Goal: Task Accomplishment & Management: Use online tool/utility

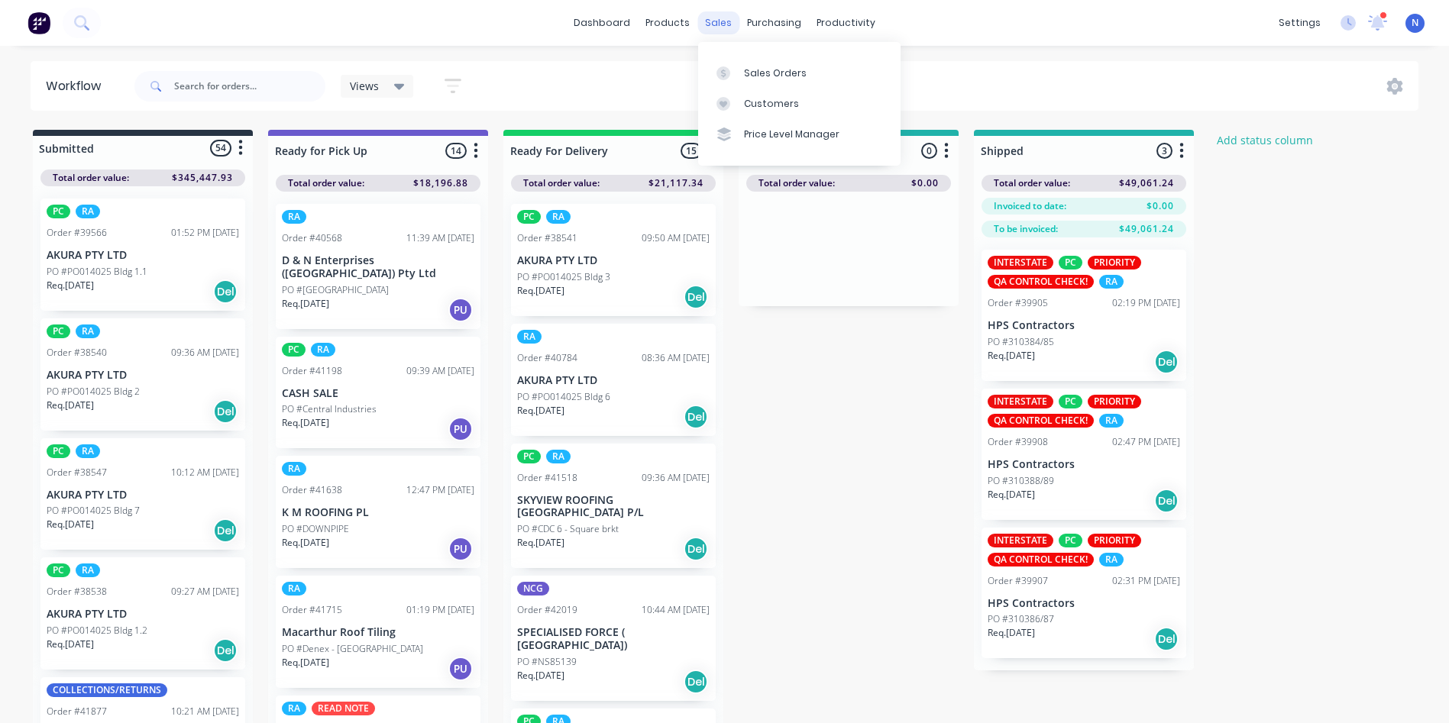
click at [721, 21] on div "sales" at bounding box center [718, 22] width 42 height 23
click at [774, 81] on link "Sales Orders" at bounding box center [799, 72] width 202 height 31
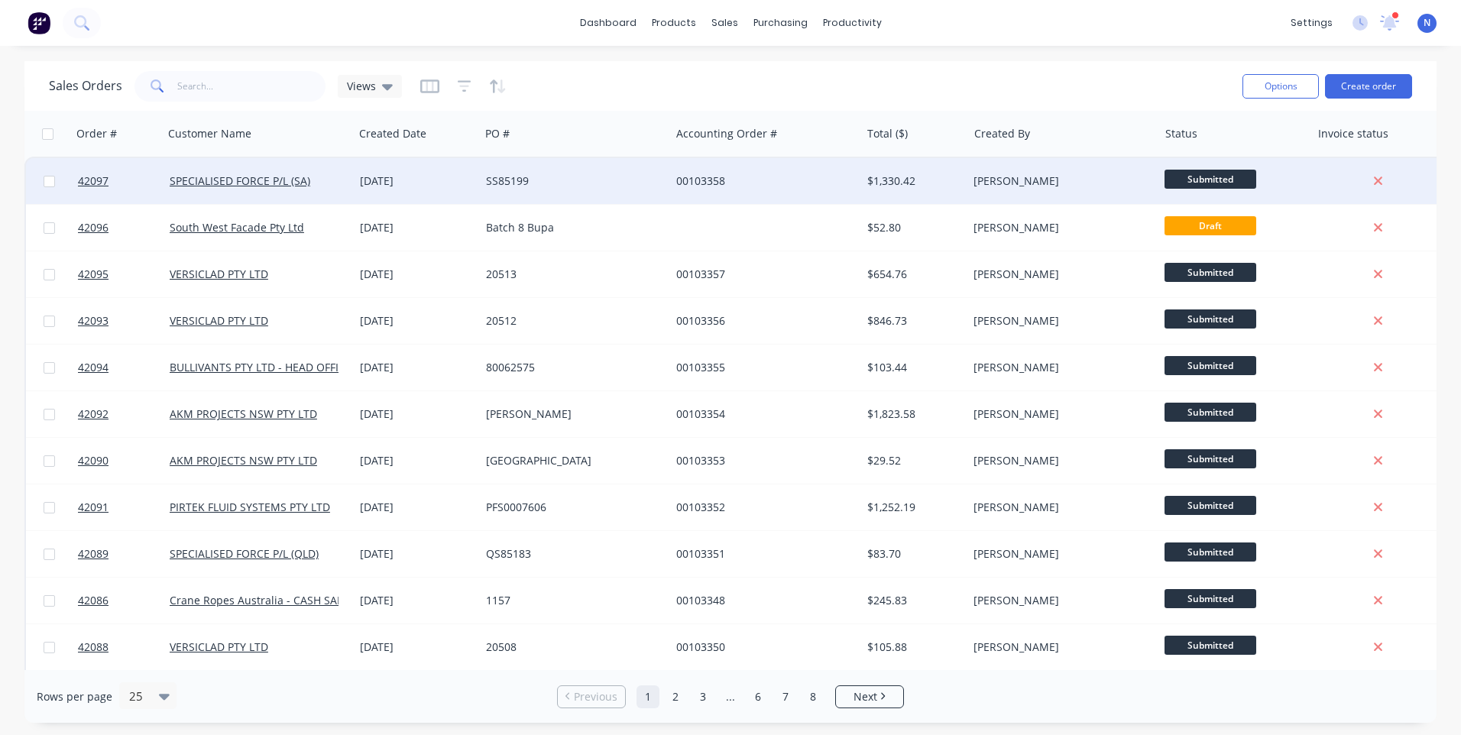
click at [721, 185] on div "00103358" at bounding box center [761, 180] width 170 height 15
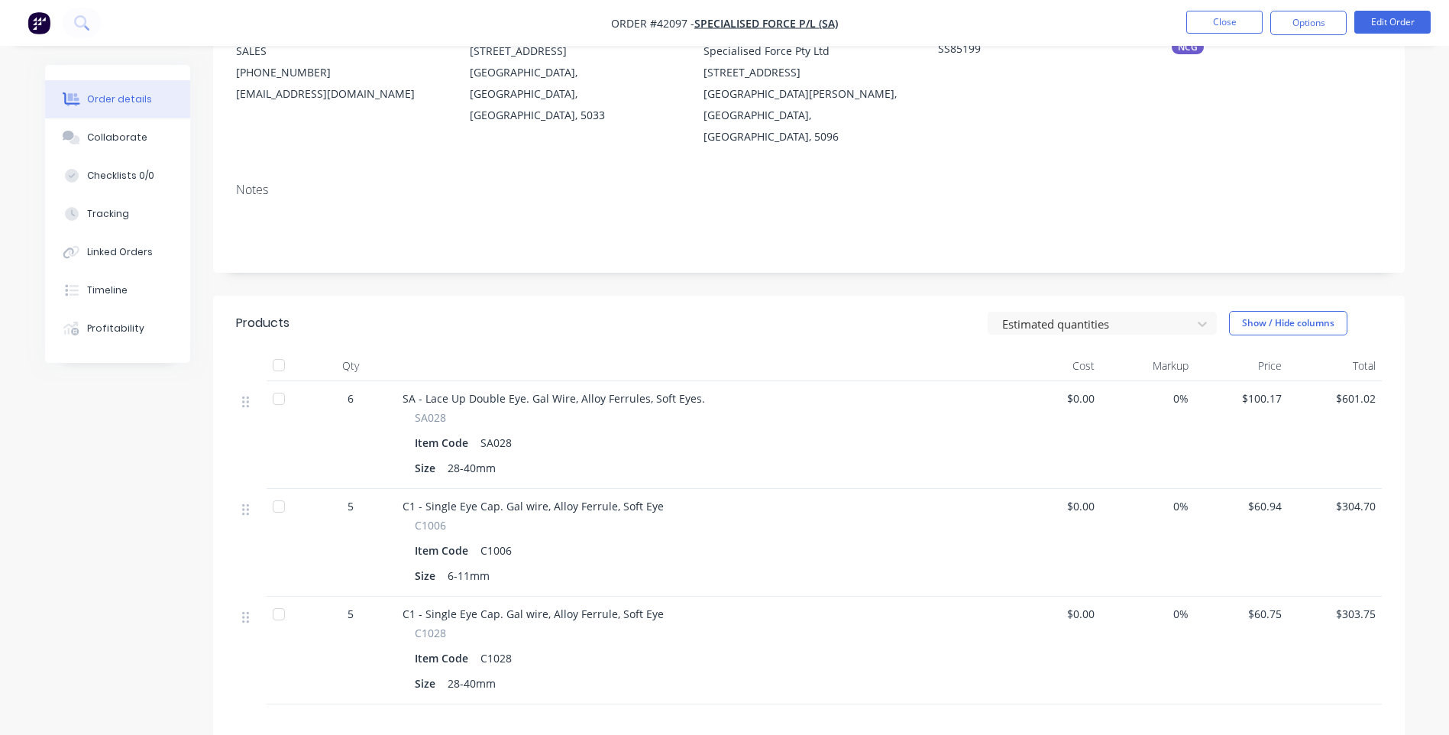
scroll to position [229, 0]
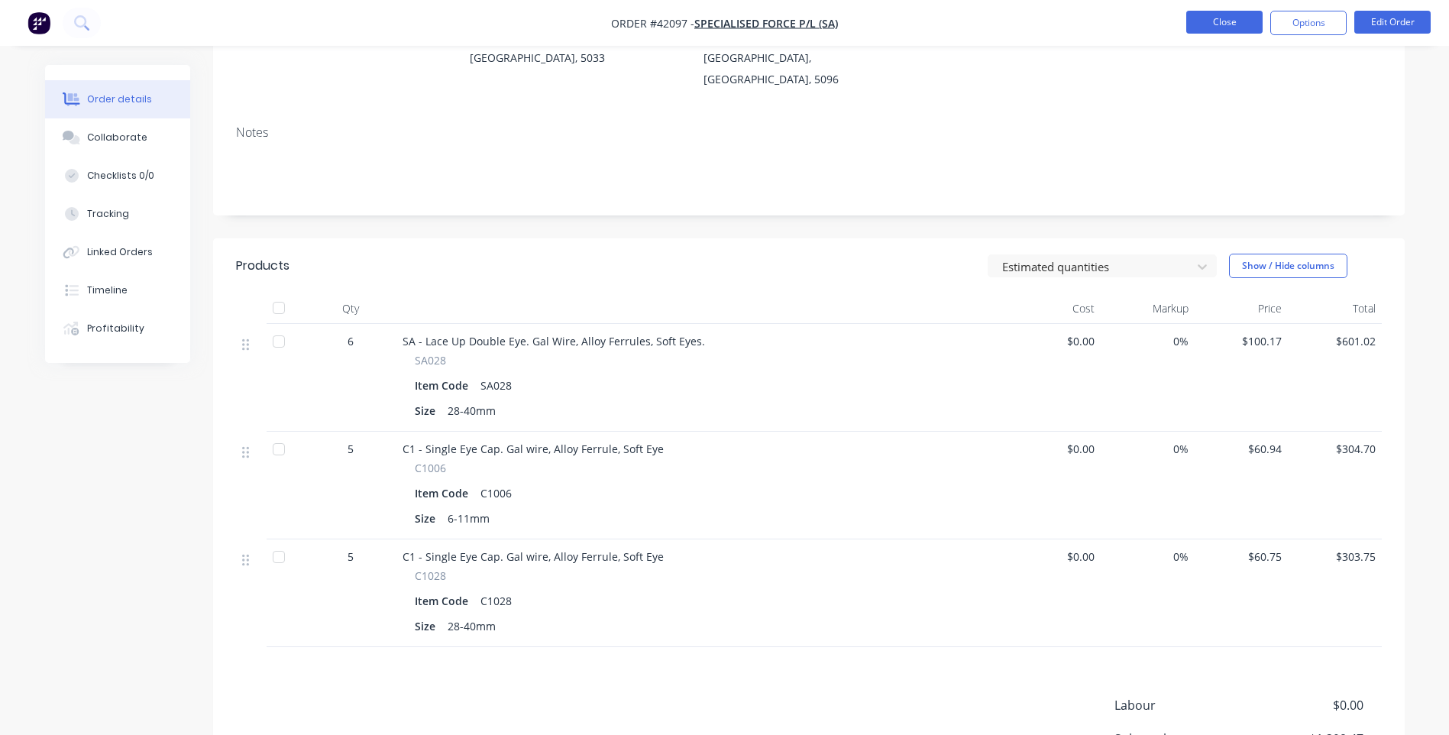
click at [1241, 25] on button "Close" at bounding box center [1224, 22] width 76 height 23
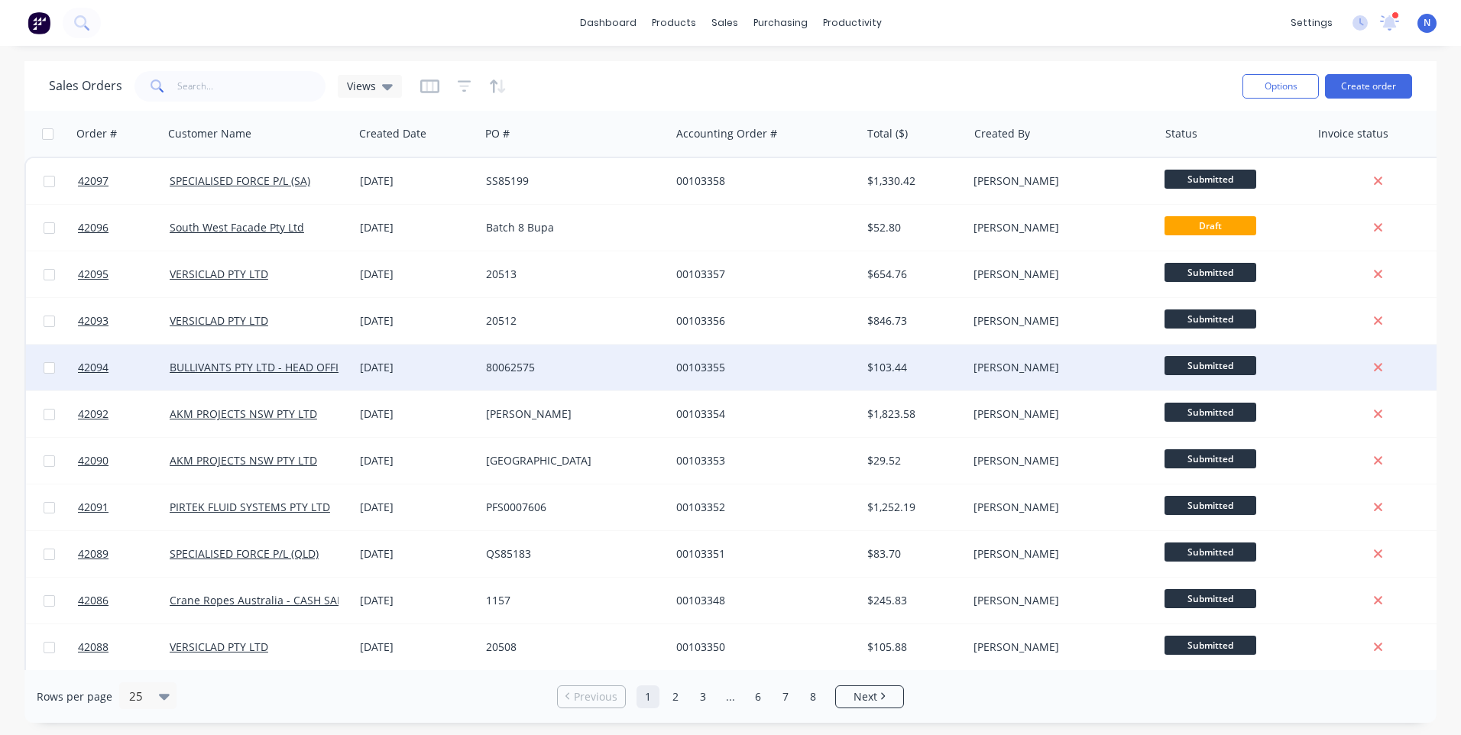
click at [351, 359] on div "BULLIVANTS PTY LTD - HEAD OFFICE" at bounding box center [258, 368] width 190 height 46
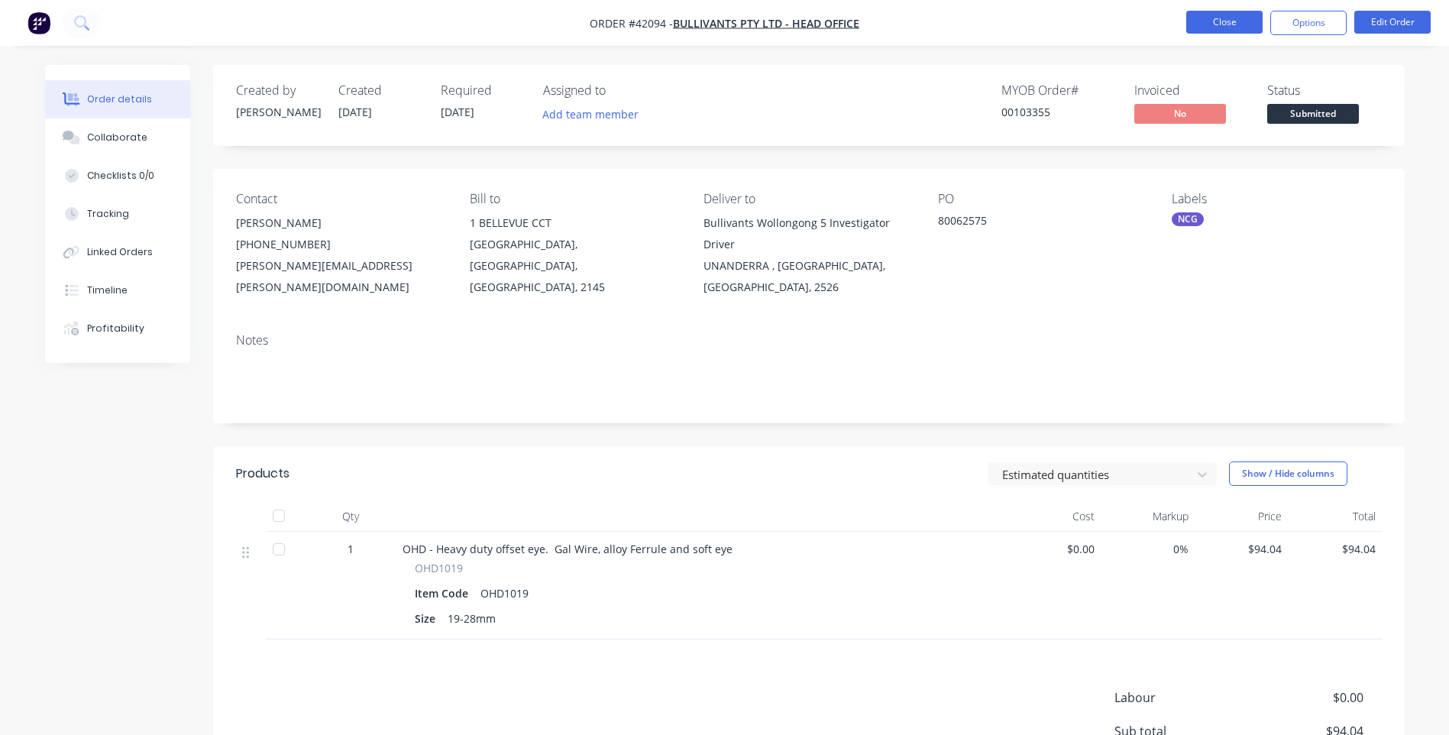
click at [1215, 28] on button "Close" at bounding box center [1224, 22] width 76 height 23
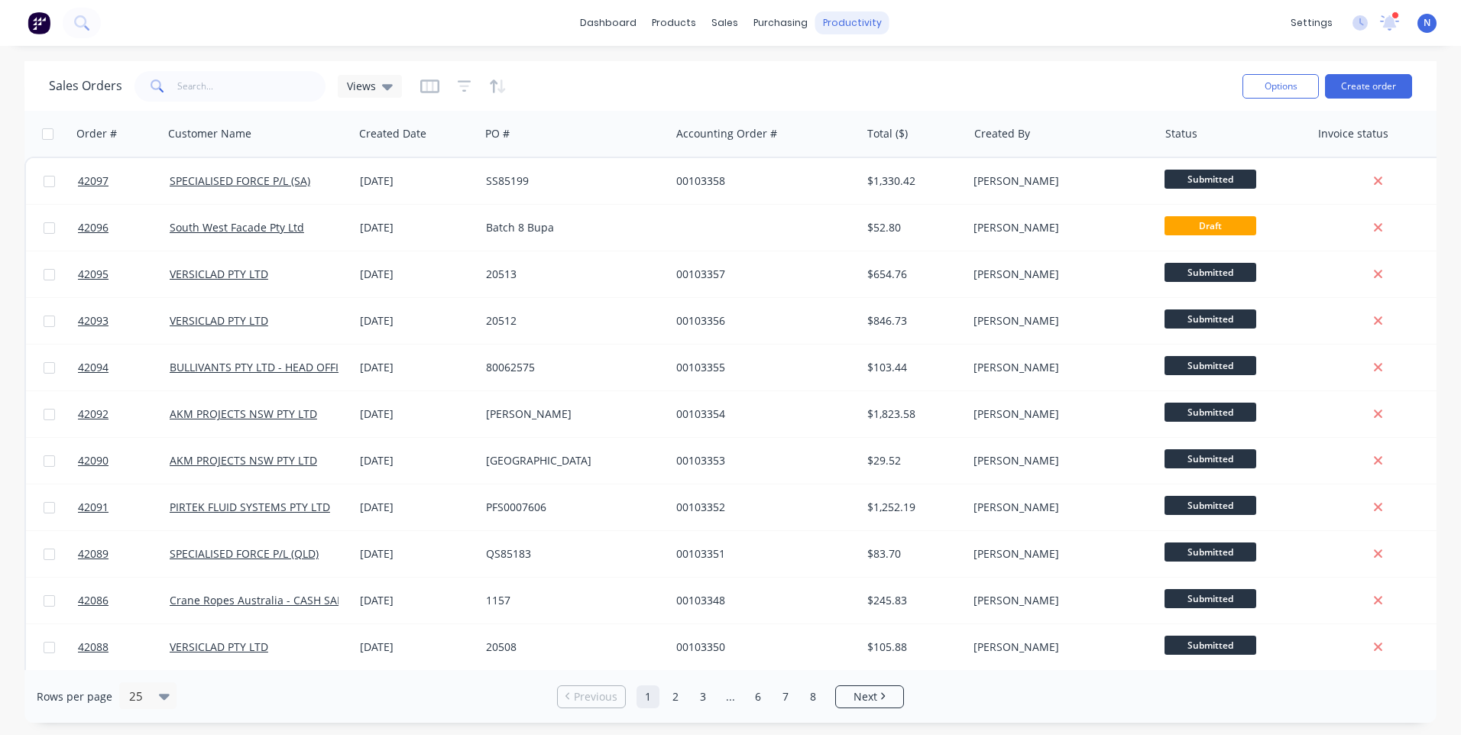
click at [859, 24] on div "productivity" at bounding box center [852, 22] width 74 height 23
click at [870, 80] on link "Workflow" at bounding box center [911, 72] width 202 height 31
